Goal: Check status

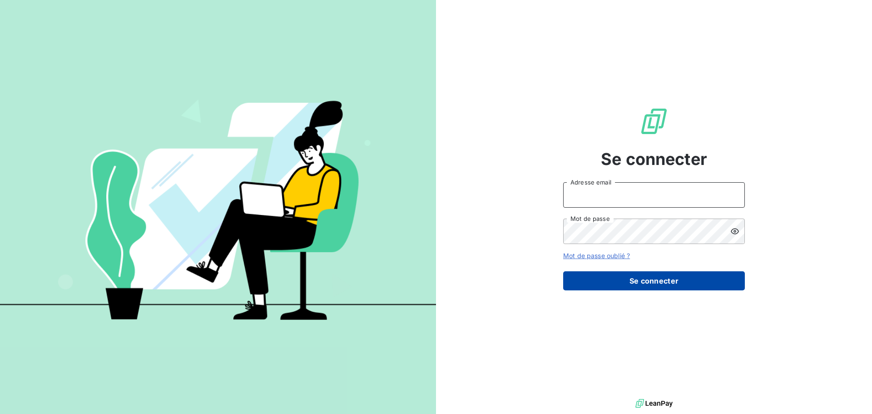
type input "[EMAIL_ADDRESS][DOMAIN_NAME]"
click at [602, 278] on button "Se connecter" at bounding box center [654, 280] width 182 height 19
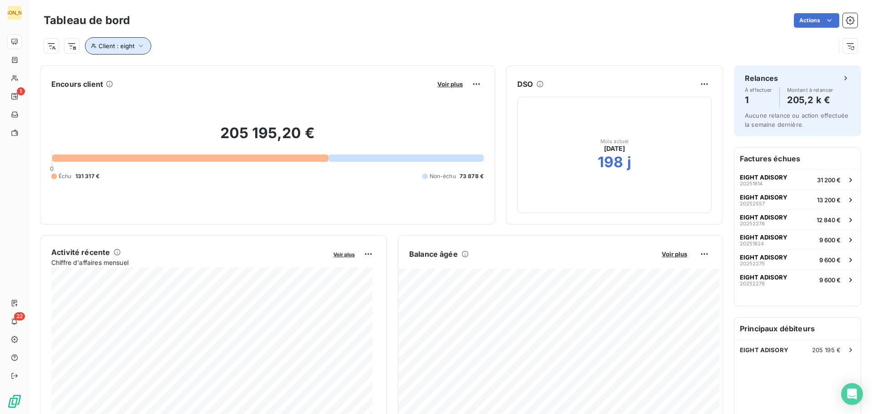
click at [138, 43] on icon "button" at bounding box center [140, 45] width 9 height 9
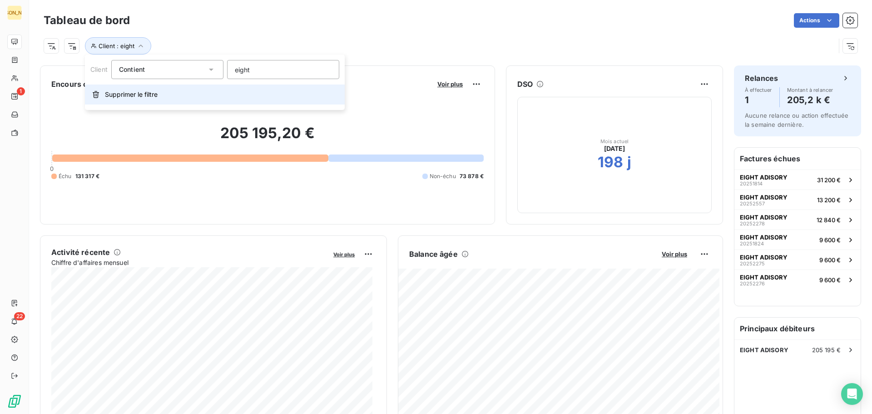
click at [164, 93] on button "Supprimer le filtre" at bounding box center [215, 95] width 260 height 20
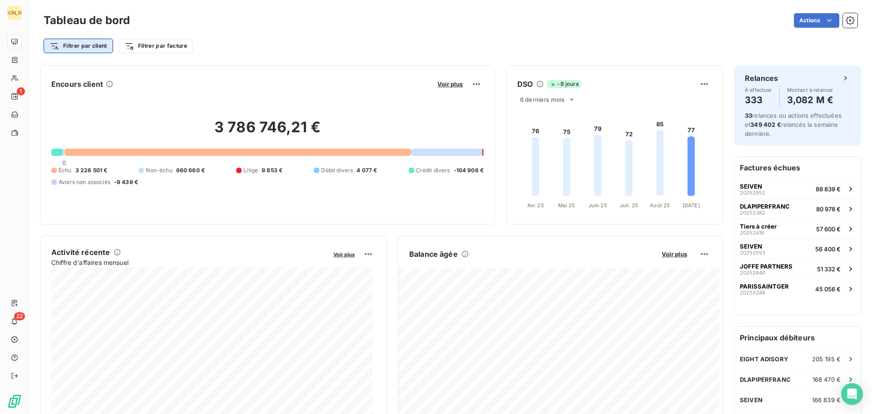
click at [100, 46] on html "JA 1 22 Tableau de bord Actions Filtrer par client Filtrer par facture Encours …" at bounding box center [436, 207] width 872 height 414
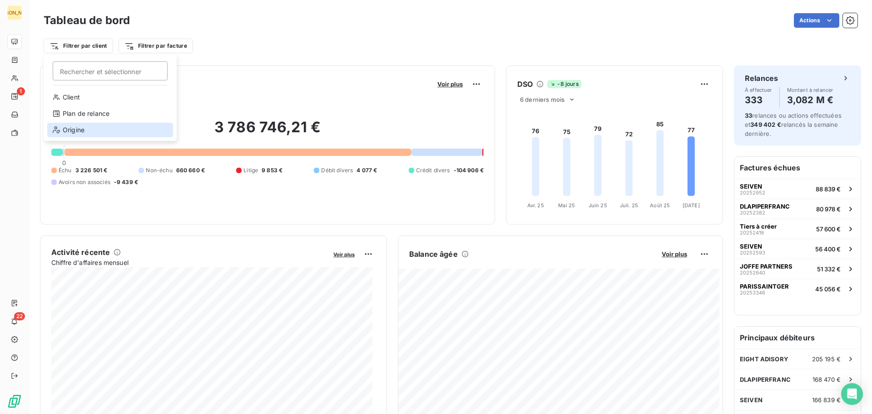
click at [77, 126] on div "Origine" at bounding box center [110, 130] width 126 height 15
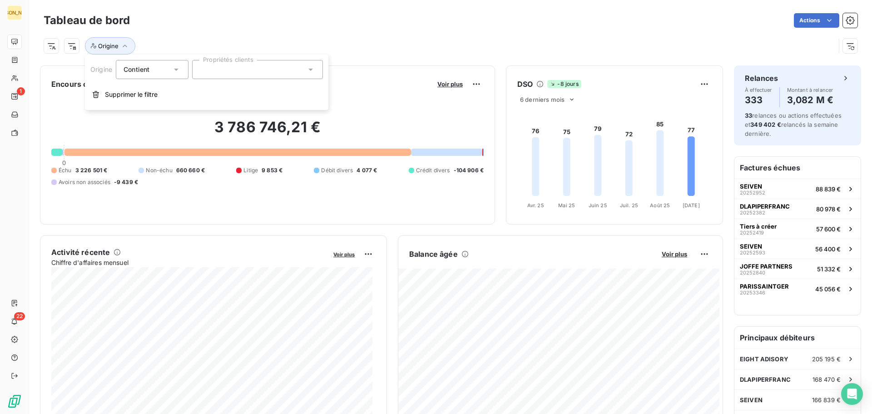
click at [215, 71] on div at bounding box center [257, 69] width 131 height 19
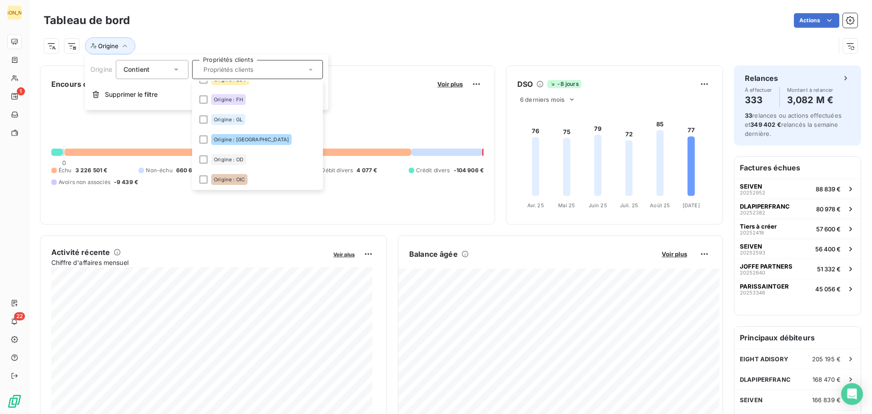
scroll to position [136, 0]
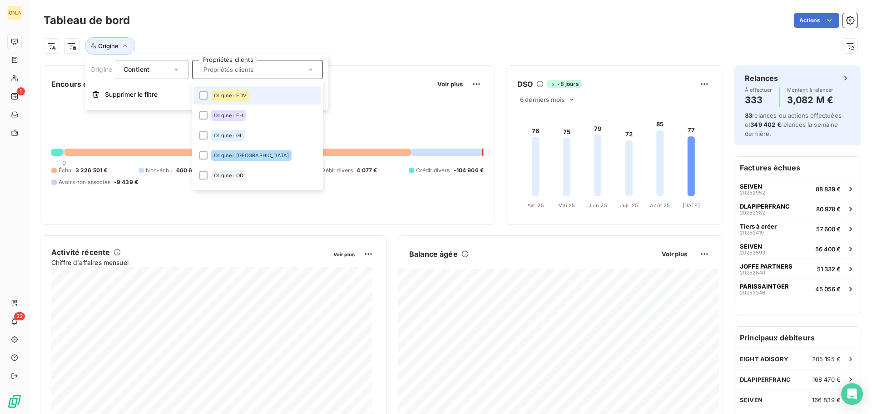
click at [213, 100] on div "Origine : EDV" at bounding box center [230, 95] width 38 height 11
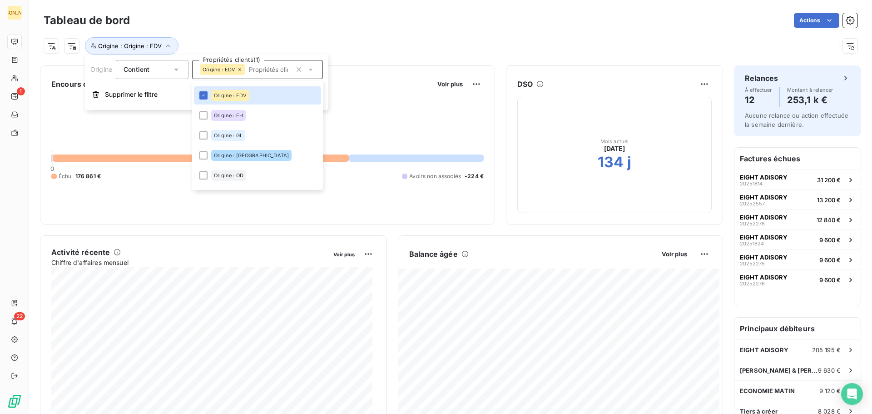
click at [378, 32] on div "Origine : Origine : EDV" at bounding box center [451, 42] width 814 height 25
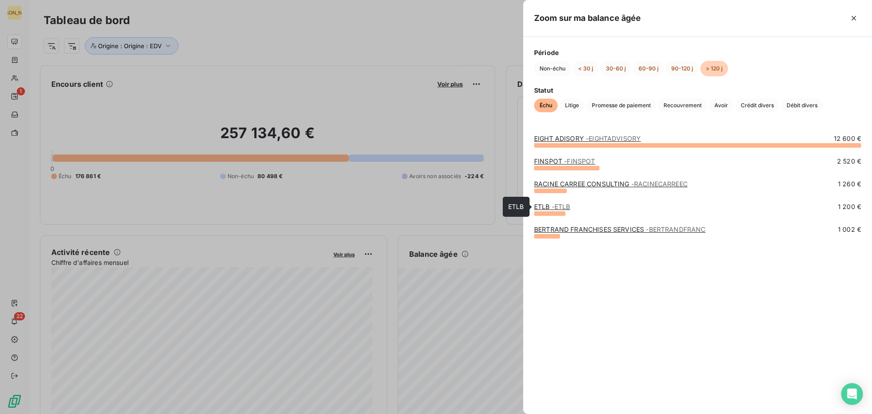
click at [556, 209] on span "- ETLB" at bounding box center [561, 207] width 19 height 8
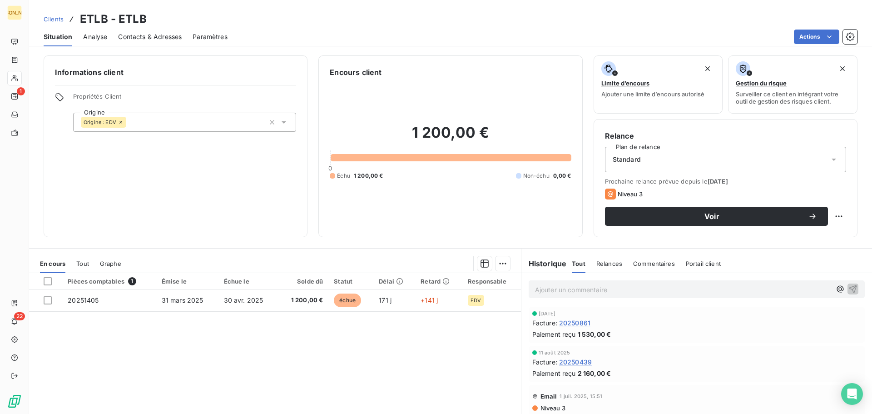
click at [609, 262] on span "Relances" at bounding box center [610, 263] width 26 height 7
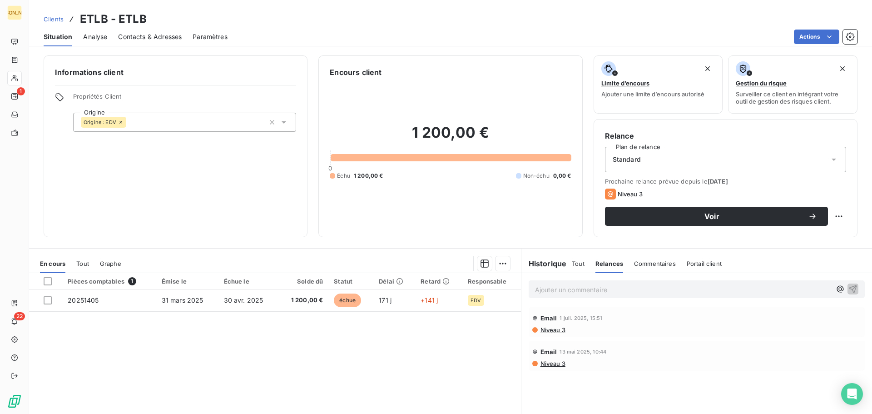
click at [542, 331] on span "Niveau 3" at bounding box center [553, 329] width 26 height 7
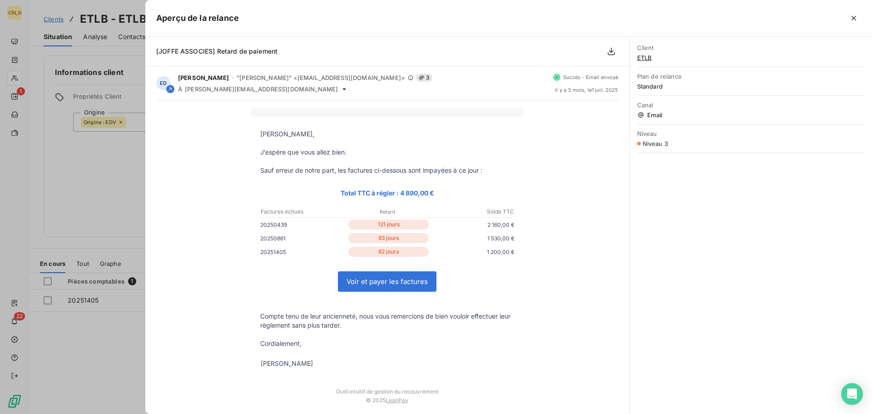
click at [377, 282] on link "Voir et payer les factures" at bounding box center [387, 282] width 98 height 20
click at [88, 182] on div at bounding box center [436, 207] width 872 height 414
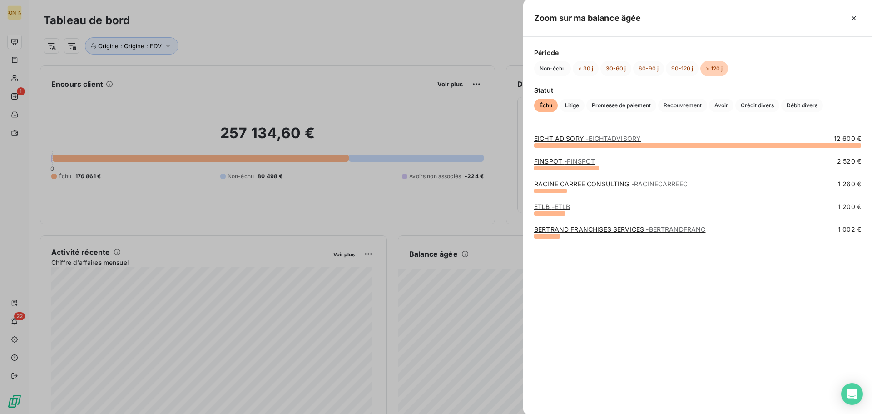
click at [560, 166] on div at bounding box center [566, 168] width 65 height 5
click at [564, 161] on span "- FINSPOT" at bounding box center [579, 161] width 31 height 8
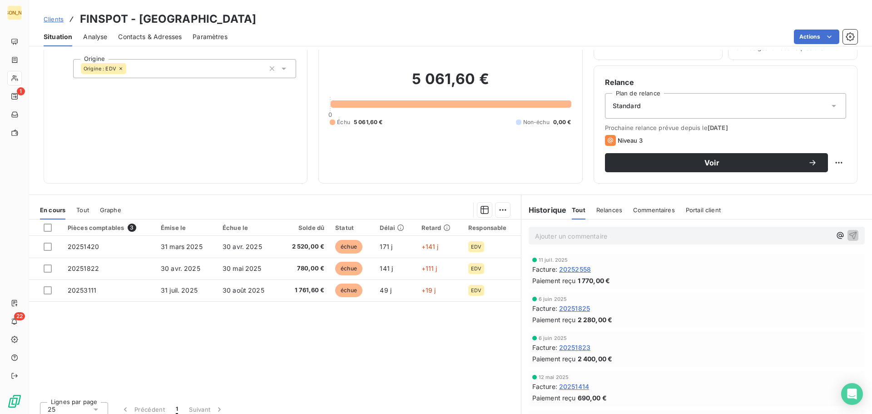
scroll to position [61, 0]
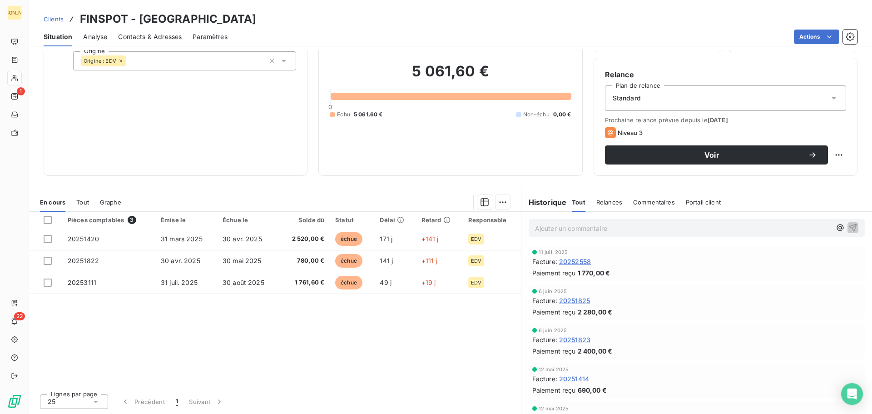
click at [605, 202] on span "Relances" at bounding box center [610, 202] width 26 height 7
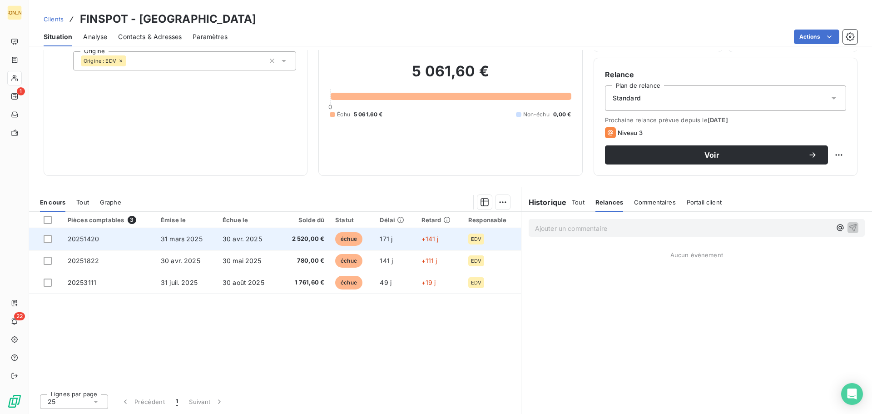
click at [220, 245] on td "30 avr. 2025" at bounding box center [248, 239] width 62 height 22
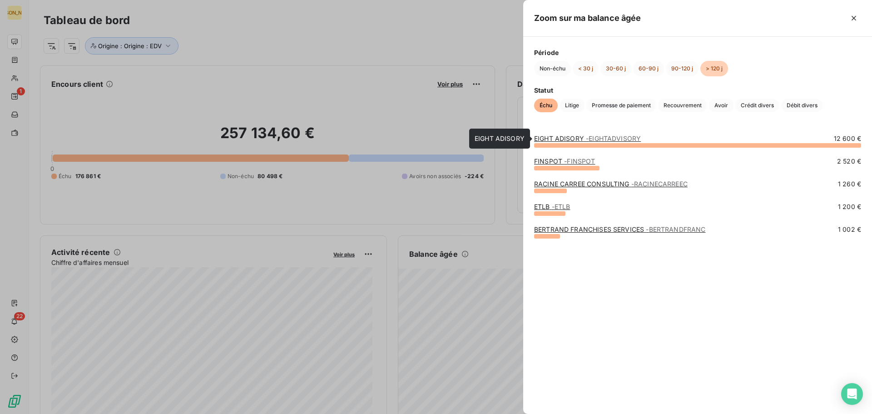
click at [543, 138] on link "EIGHT ADISORY - EIGHTADVISORY" at bounding box center [587, 138] width 107 height 8
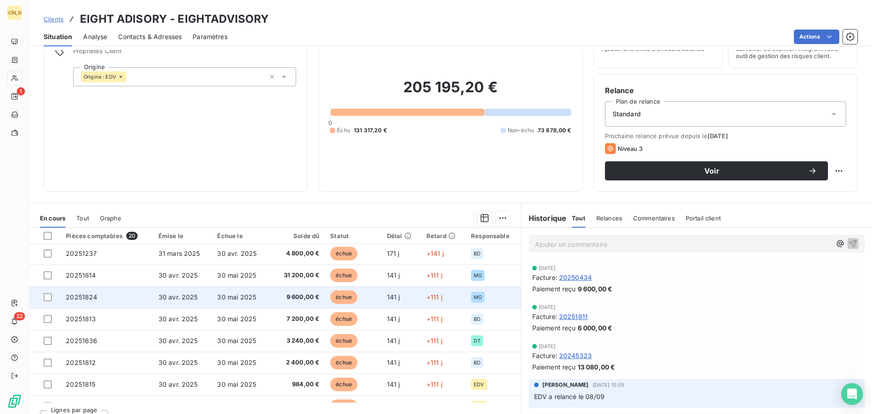
scroll to position [91, 0]
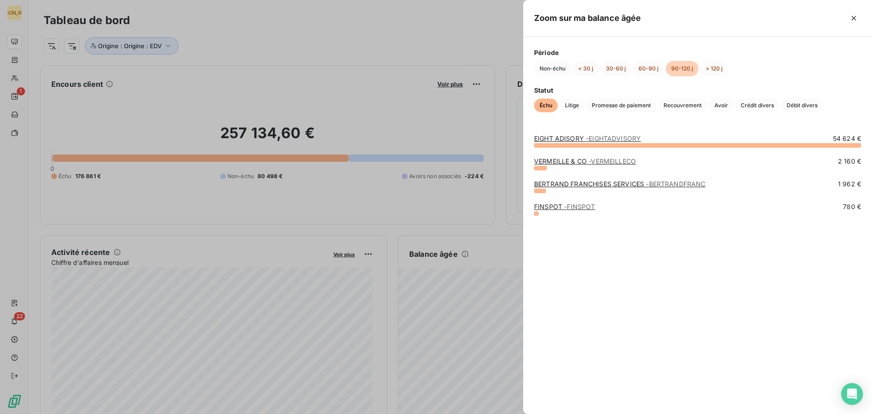
click at [542, 161] on link "VERMEILLE & CO - VERMEILLECO" at bounding box center [585, 161] width 102 height 8
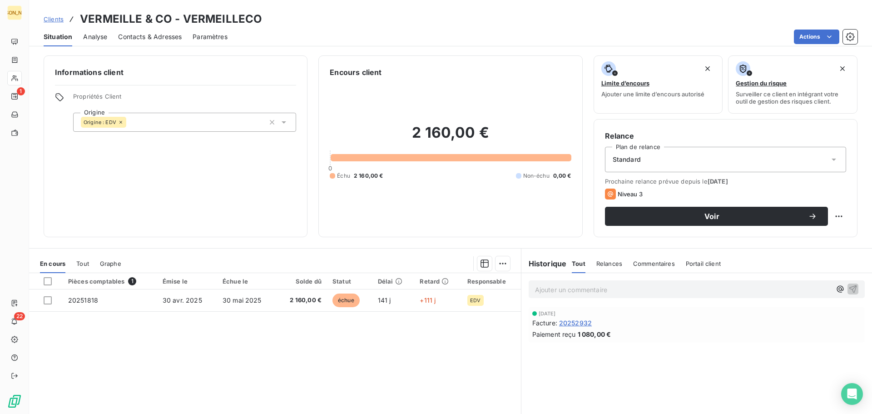
click at [609, 264] on span "Relances" at bounding box center [610, 263] width 26 height 7
click at [551, 264] on h6 "Historique" at bounding box center [544, 263] width 45 height 11
click at [564, 262] on div "Historique" at bounding box center [547, 263] width 51 height 11
click at [572, 261] on span "Tout" at bounding box center [578, 263] width 13 height 7
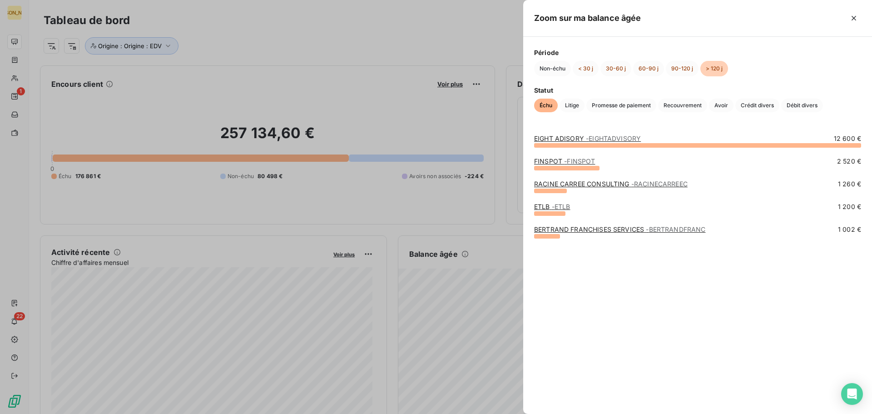
click at [489, 266] on div at bounding box center [436, 207] width 872 height 414
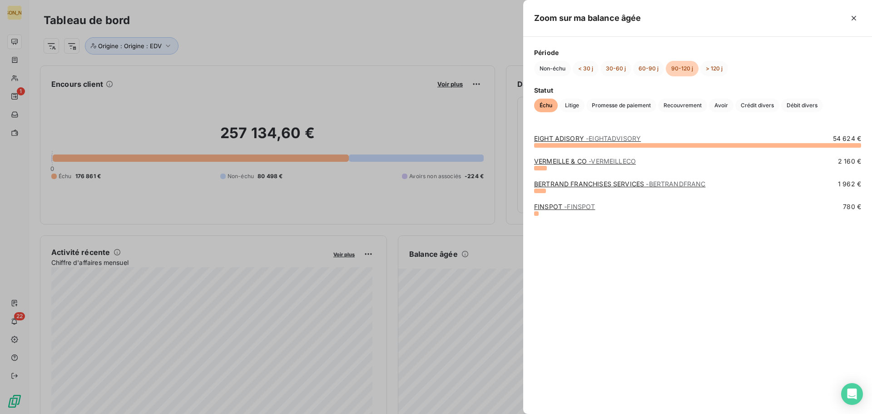
click at [482, 319] on div at bounding box center [436, 207] width 872 height 414
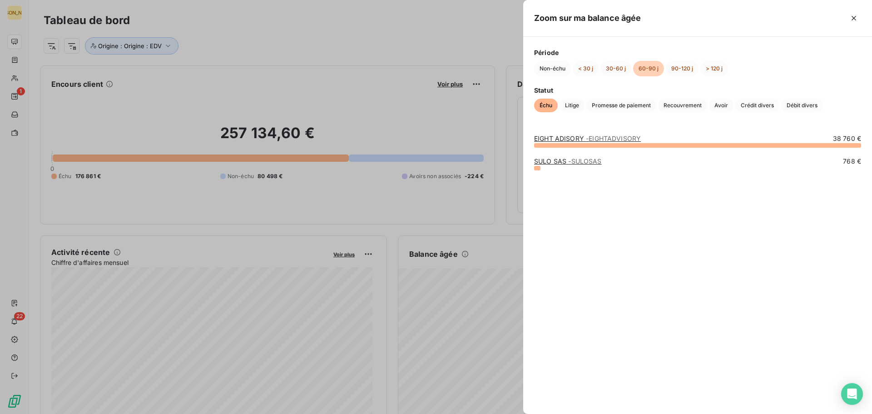
click at [482, 340] on div at bounding box center [436, 207] width 872 height 414
